Goal: Find specific page/section: Find specific page/section

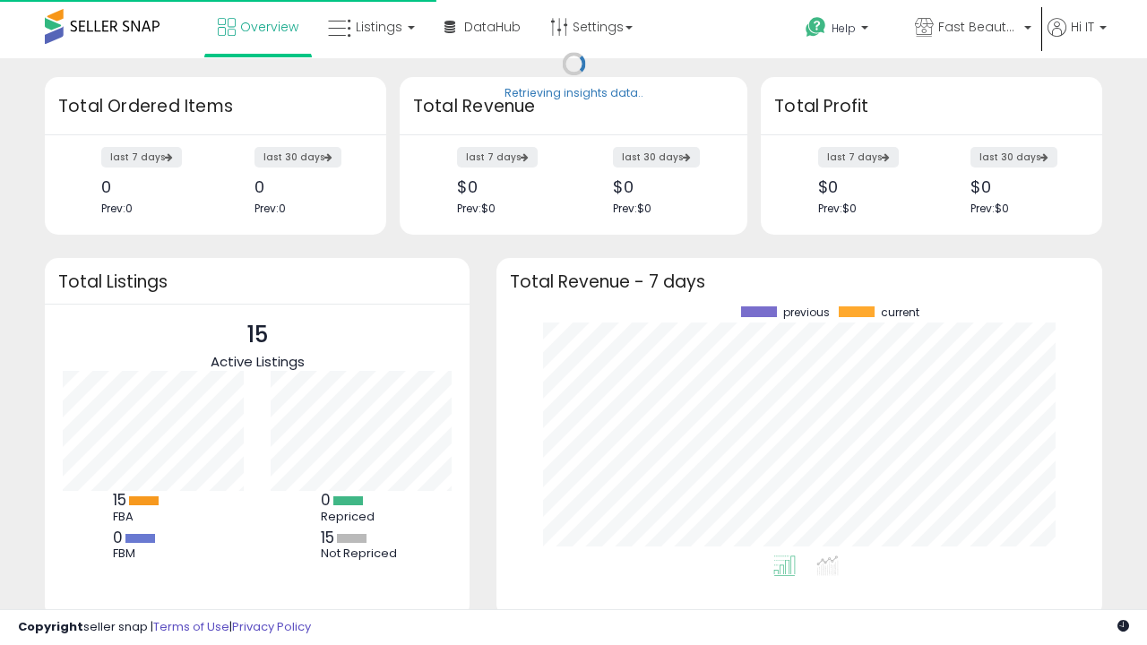
scroll to position [249, 570]
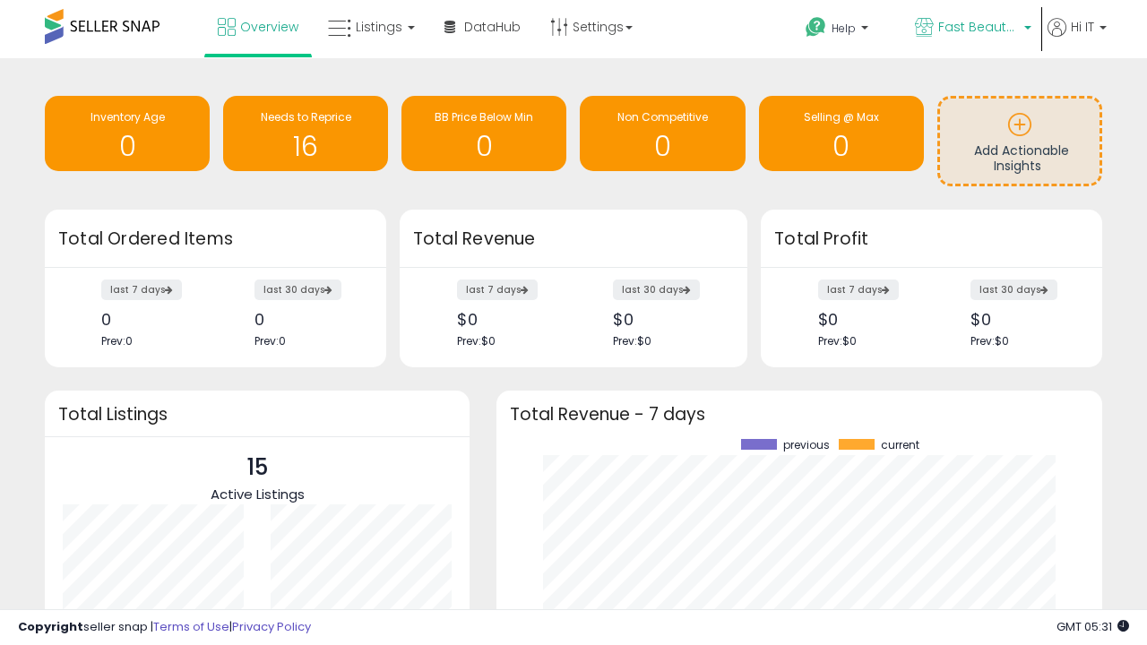
click at [972, 29] on span "Fast Beauty ([GEOGRAPHIC_DATA])" at bounding box center [979, 27] width 81 height 18
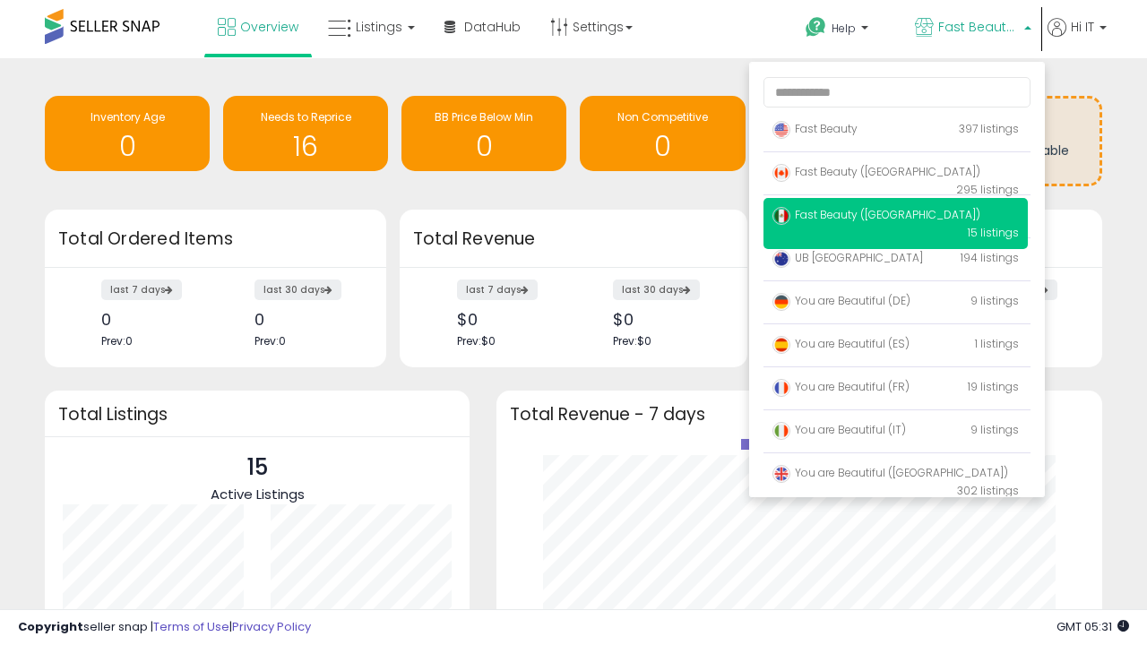
click at [896, 476] on span "You are Beautiful ([GEOGRAPHIC_DATA])" at bounding box center [891, 472] width 236 height 15
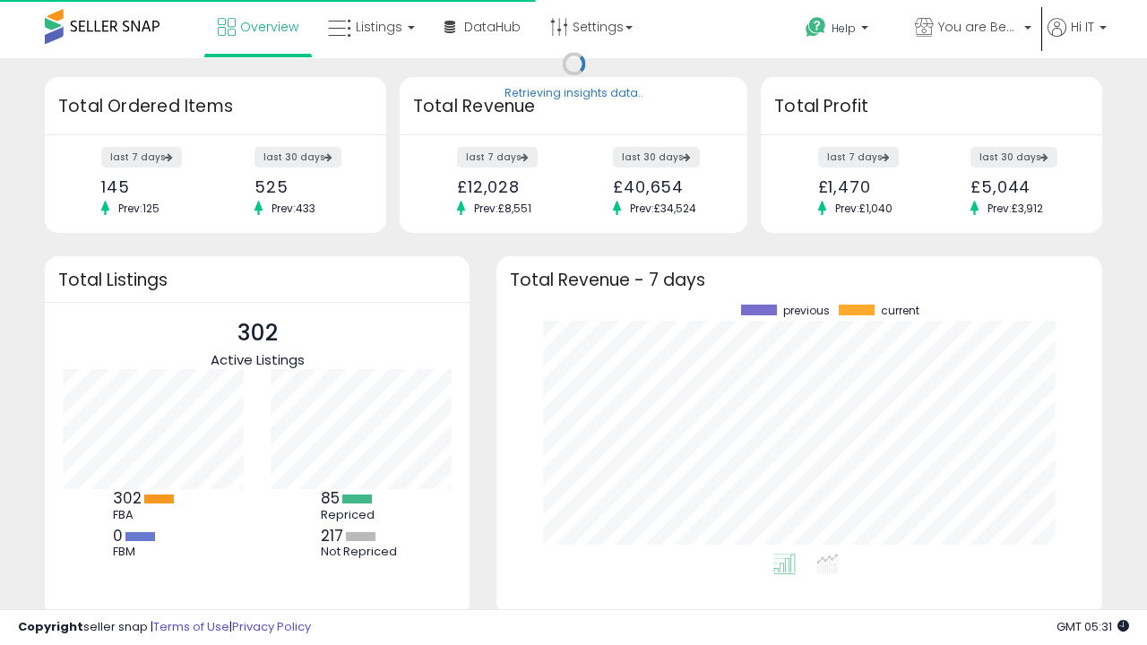
scroll to position [249, 570]
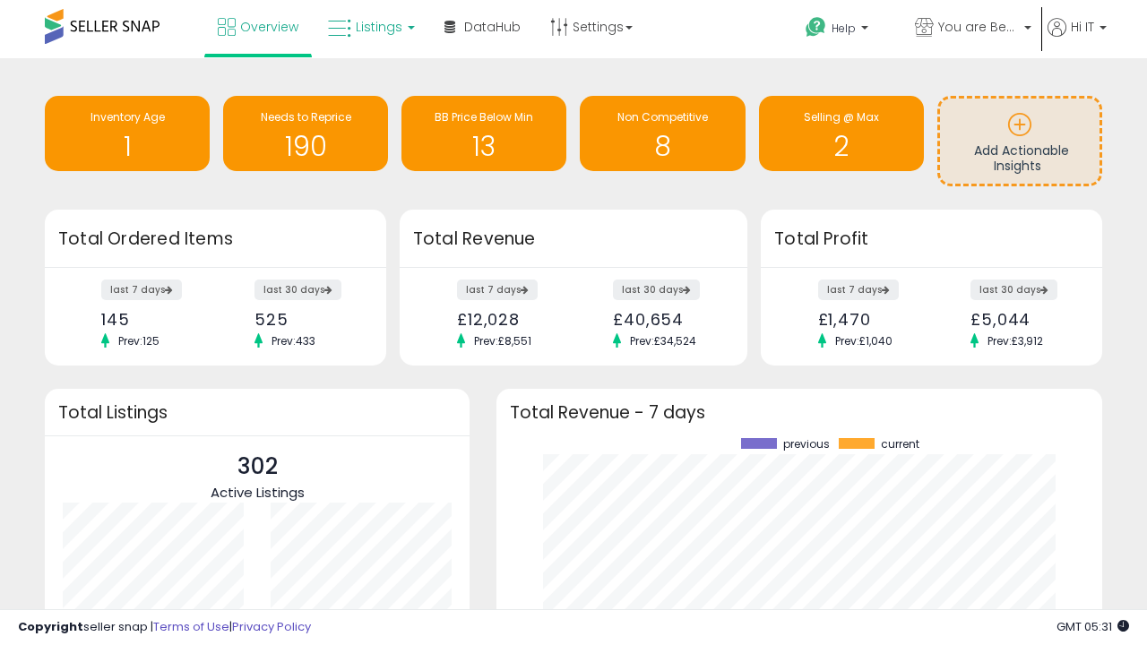
click at [369, 27] on span "Listings" at bounding box center [379, 27] width 47 height 18
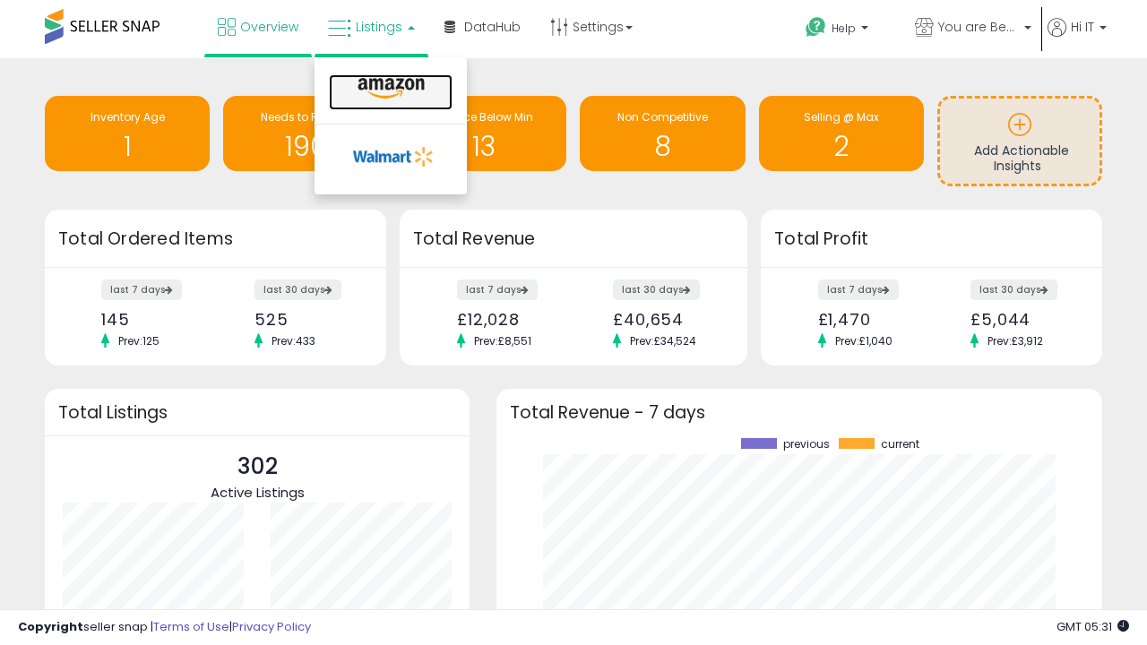
click at [389, 89] on icon at bounding box center [391, 88] width 78 height 23
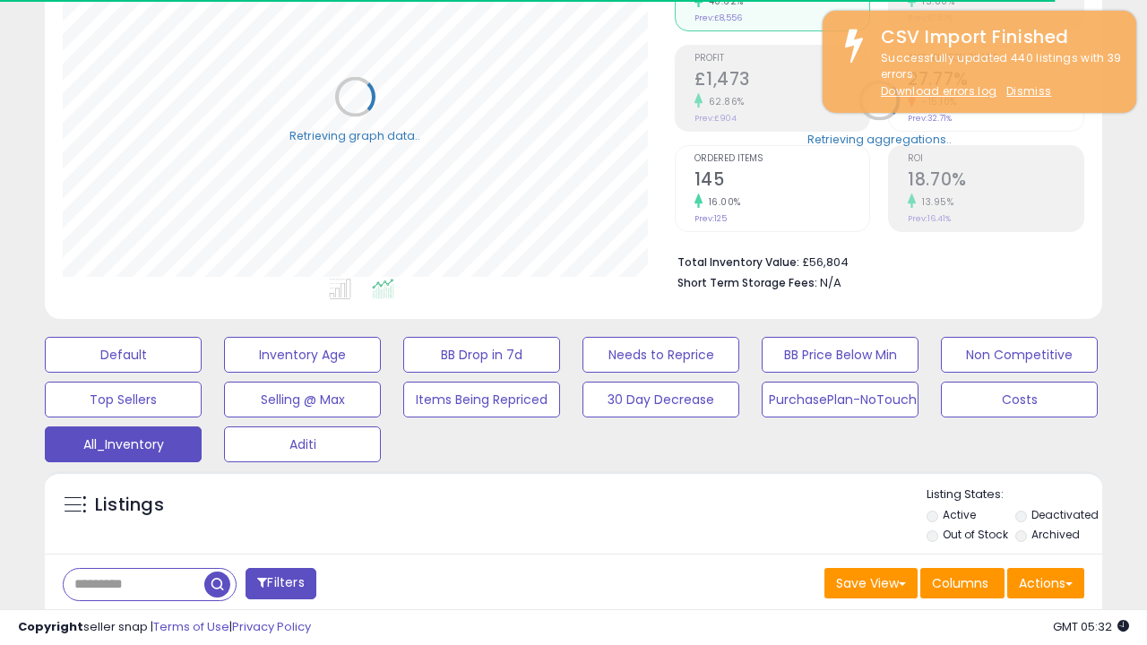
scroll to position [535, 0]
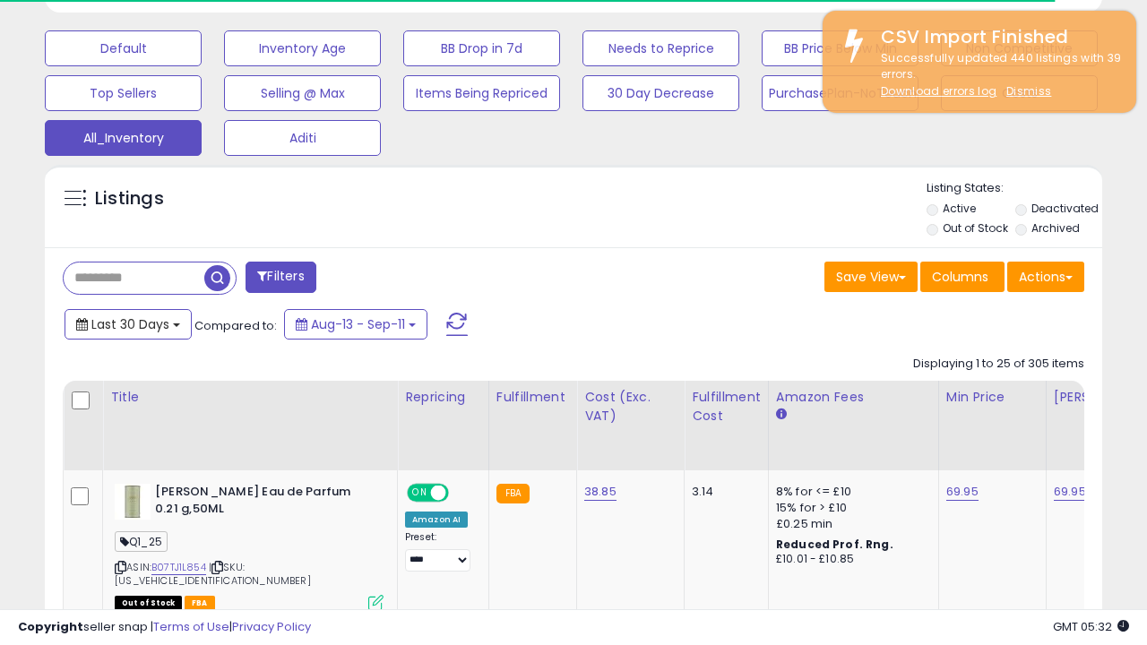
click at [127, 323] on span "Last 30 Days" at bounding box center [130, 325] width 78 height 18
